Goal: Task Accomplishment & Management: Manage account settings

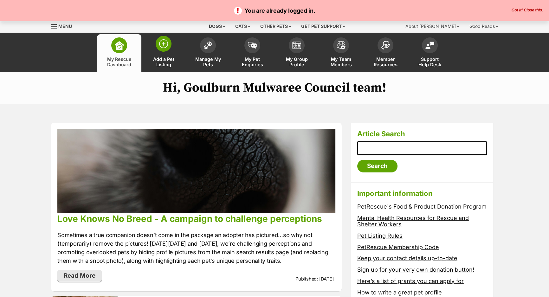
drag, startPoint x: 211, startPoint y: 57, endPoint x: 180, endPoint y: 71, distance: 34.0
click at [211, 57] on span "Manage My Pets" at bounding box center [208, 61] width 29 height 11
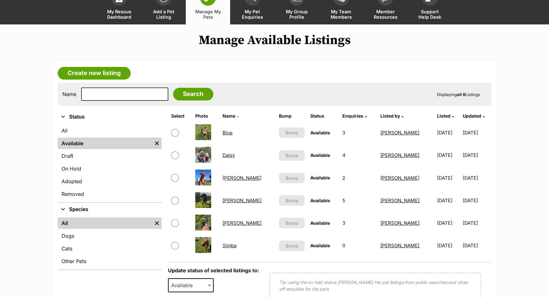
scroll to position [57, 0]
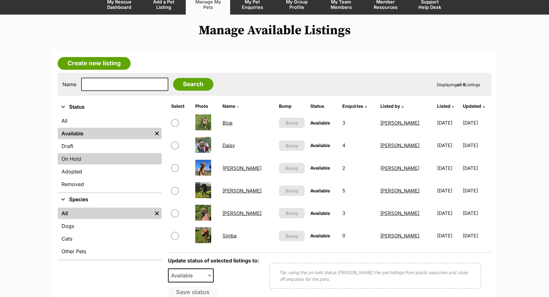
click at [108, 155] on link "On Hold" at bounding box center [110, 158] width 104 height 11
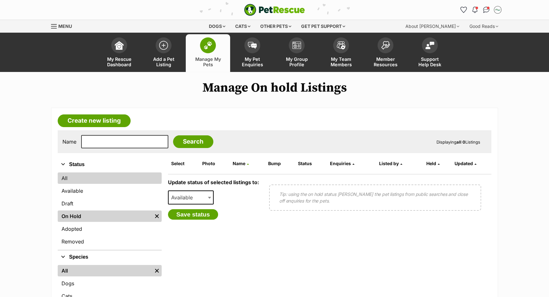
click at [69, 180] on link "All" at bounding box center [110, 177] width 104 height 11
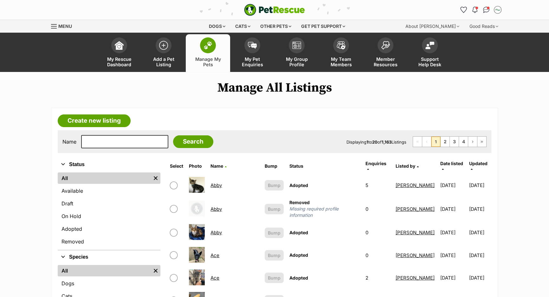
click at [93, 149] on div "Name Search Displaying 1 to 20 of 1,163 Listings First Page Previous Page 1 2 3…" at bounding box center [274, 141] width 433 height 23
click at [94, 144] on input "text" at bounding box center [124, 141] width 87 height 13
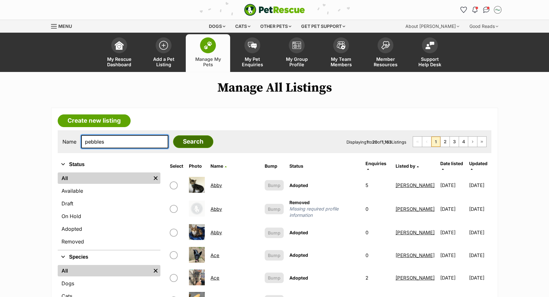
type input "pebbles"
click at [179, 144] on input "Search" at bounding box center [193, 141] width 40 height 13
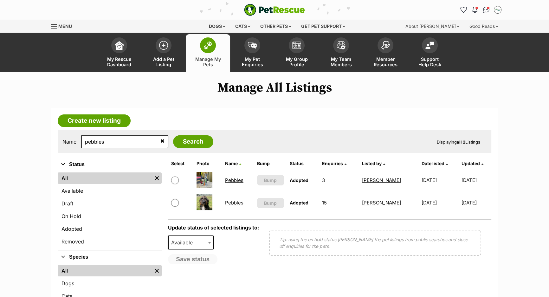
click at [238, 200] on link "Pebbles" at bounding box center [234, 203] width 18 height 6
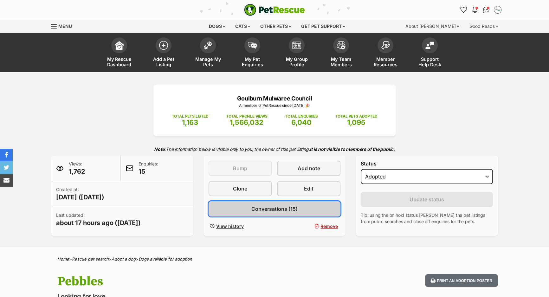
click at [266, 212] on span "Conversations (15)" at bounding box center [274, 209] width 46 height 8
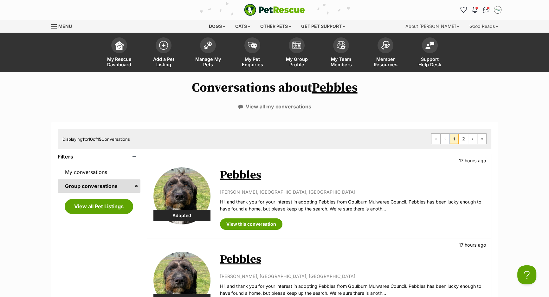
scroll to position [144, 0]
